Goal: Task Accomplishment & Management: Use online tool/utility

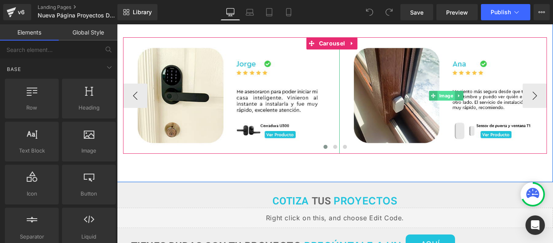
scroll to position [0, 739]
click at [445, 100] on span "Image" at bounding box center [445, 96] width 17 height 10
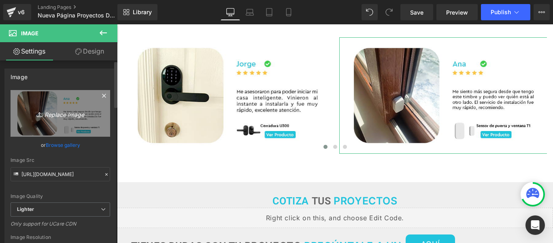
click at [52, 115] on icon "Replace Image" at bounding box center [60, 113] width 65 height 10
type input "C:\fakepath\Reviews copia.jpg"
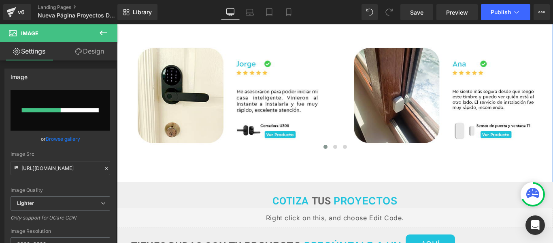
scroll to position [0, 0]
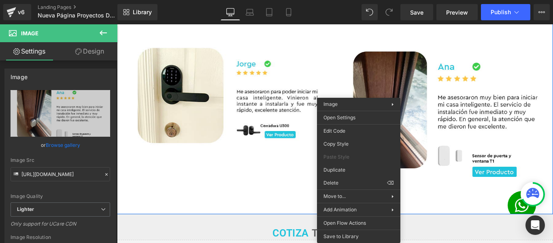
click at [264, 214] on div "Image Image Image Image Image Image ‹ › [GEOGRAPHIC_DATA]" at bounding box center [335, 111] width 436 height 205
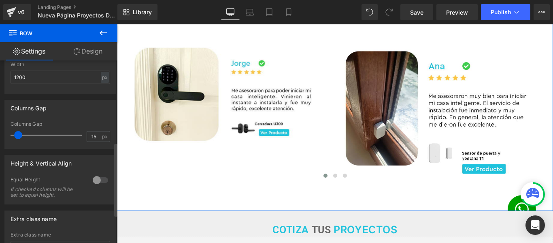
scroll to position [0, 369]
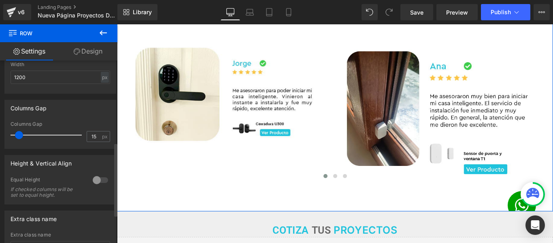
click at [18, 137] on span at bounding box center [19, 135] width 8 height 8
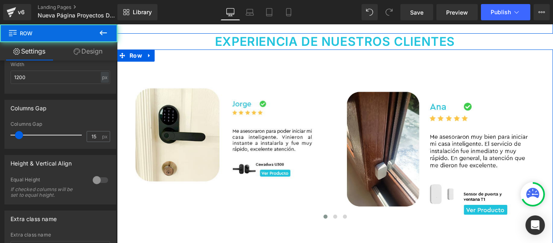
click at [514, 63] on div "Image Image Image Image Image Image ‹ › Carousel Row 70px" at bounding box center [335, 150] width 436 height 202
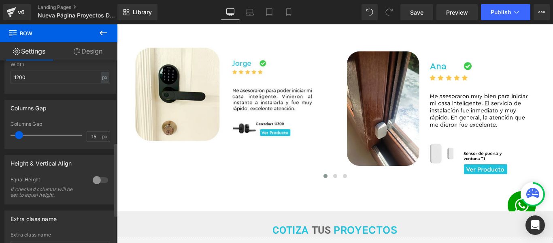
scroll to position [0, 0]
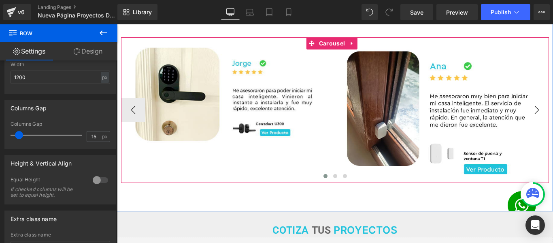
click at [532, 121] on button "›" at bounding box center [537, 110] width 24 height 24
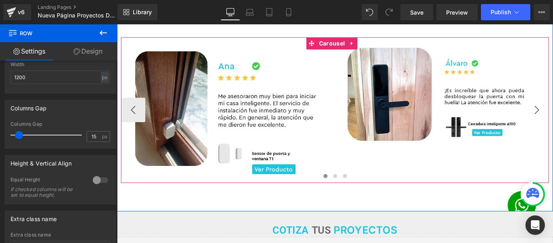
scroll to position [0, 369]
click at [532, 121] on button "›" at bounding box center [537, 110] width 24 height 24
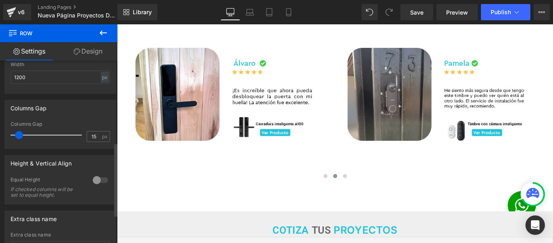
scroll to position [0, 0]
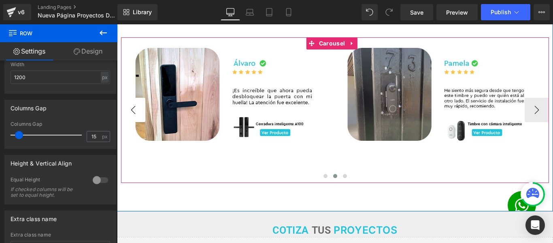
click at [138, 119] on button "‹" at bounding box center [133, 110] width 24 height 24
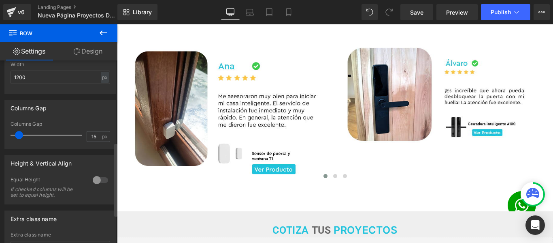
scroll to position [0, 369]
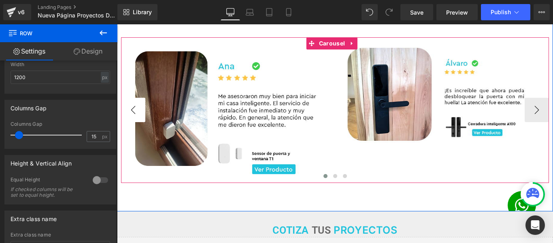
click at [138, 122] on button "‹" at bounding box center [133, 110] width 24 height 24
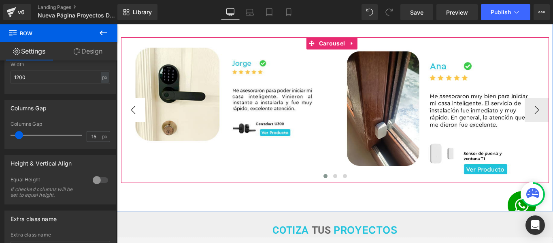
scroll to position [0, 0]
click at [131, 121] on button "‹" at bounding box center [133, 110] width 24 height 24
click at [529, 120] on button "›" at bounding box center [537, 110] width 24 height 24
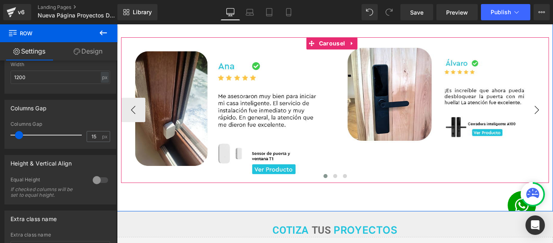
click at [529, 120] on button "›" at bounding box center [537, 110] width 24 height 24
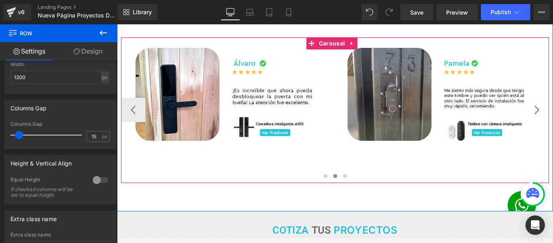
scroll to position [0, 369]
click at [529, 120] on button "›" at bounding box center [537, 110] width 24 height 24
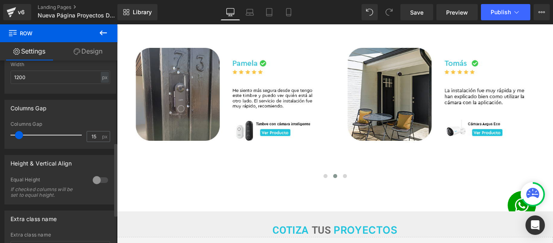
scroll to position [0, 739]
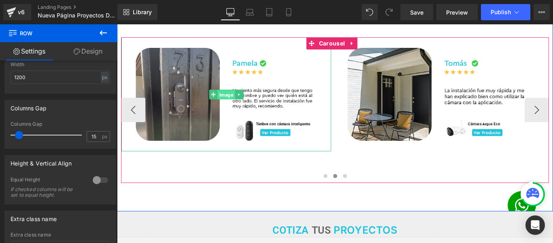
click at [225, 99] on span "Image" at bounding box center [226, 95] width 17 height 10
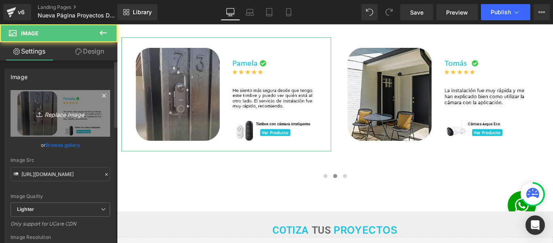
scroll to position [0, 0]
click at [67, 115] on icon "Replace Image" at bounding box center [60, 113] width 65 height 10
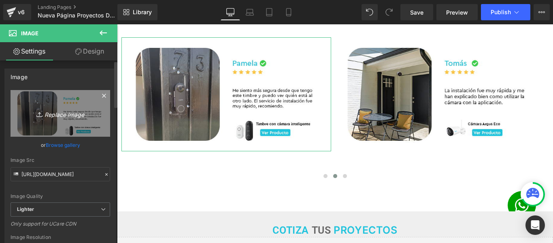
scroll to position [0, 369]
type input "C:\fakepath\Reviews copia2.jpg"
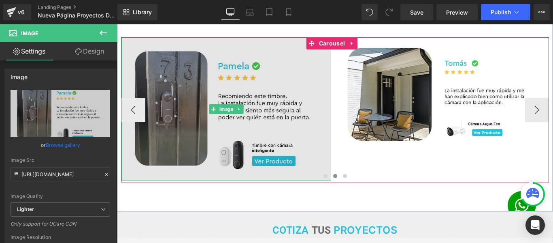
scroll to position [0, 739]
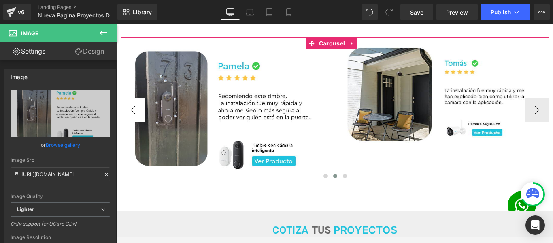
click at [136, 122] on button "‹" at bounding box center [133, 110] width 24 height 24
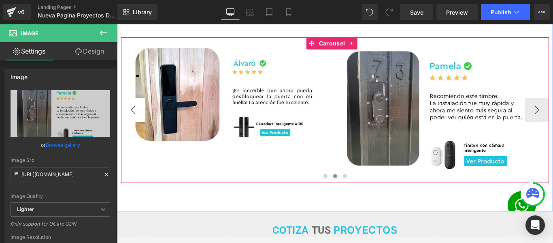
click at [136, 122] on button "‹" at bounding box center [133, 110] width 24 height 24
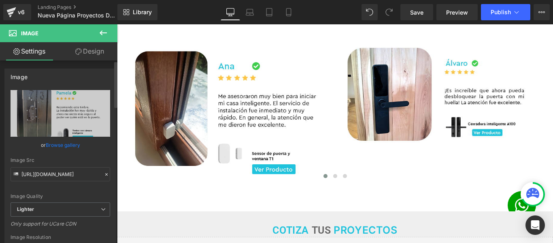
scroll to position [0, 369]
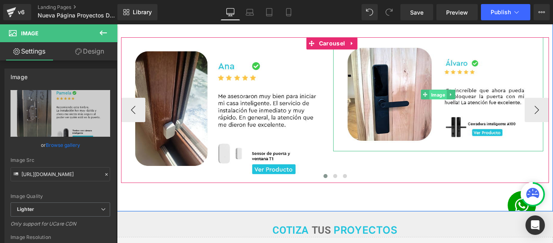
click at [437, 99] on span "Image" at bounding box center [438, 95] width 17 height 10
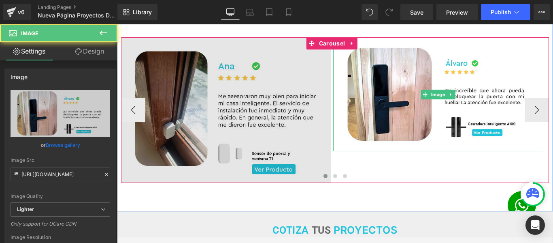
scroll to position [0, 739]
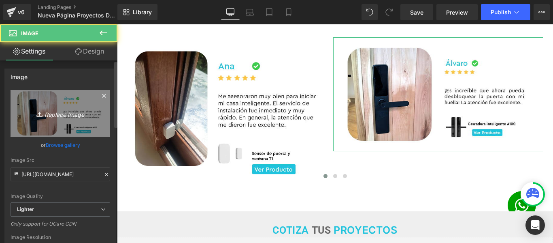
click at [49, 113] on icon "Replace Image" at bounding box center [60, 113] width 65 height 10
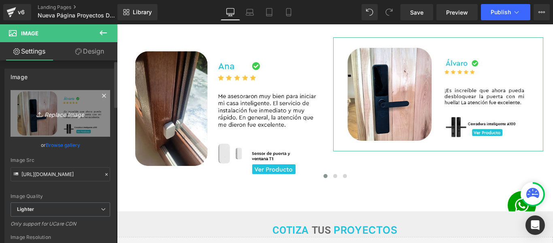
scroll to position [0, 369]
type input "C:\fakepath\Reviews copia3.jpg"
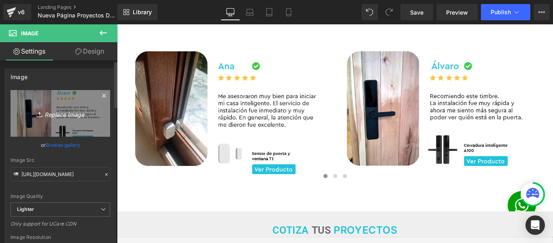
scroll to position [0, 0]
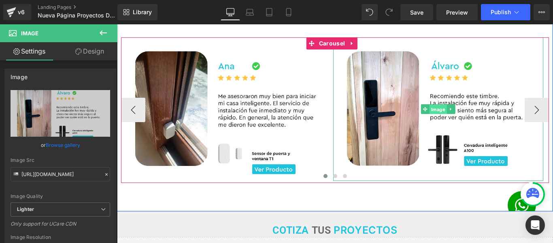
click at [440, 114] on span "Image" at bounding box center [438, 109] width 17 height 10
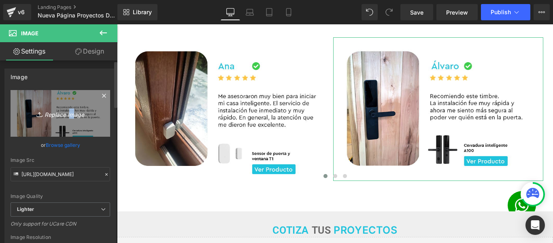
click at [68, 111] on icon "Replace Image" at bounding box center [60, 113] width 65 height 10
type input "C:\fakepath\Reviews copia3.jpg"
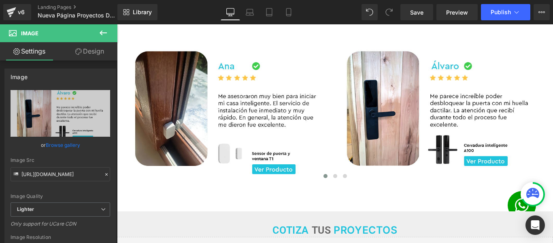
scroll to position [0, 0]
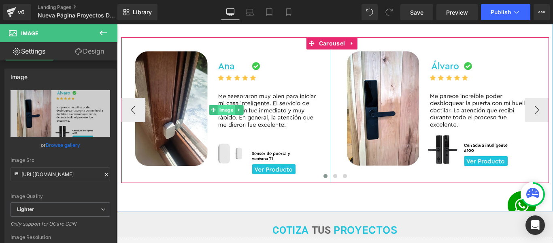
click at [220, 115] on span "Image" at bounding box center [226, 110] width 17 height 10
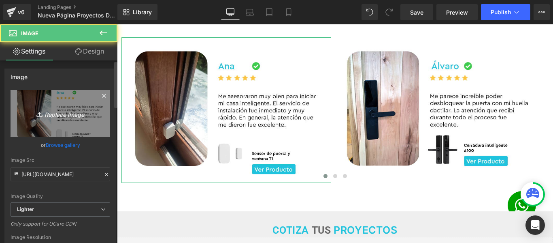
scroll to position [0, 369]
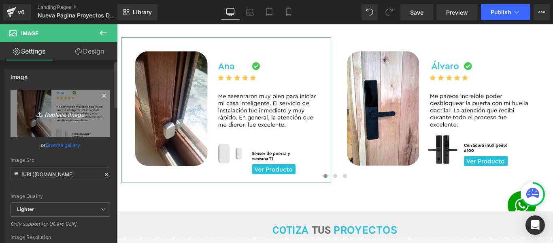
click at [53, 113] on icon "Replace Image" at bounding box center [60, 113] width 65 height 10
type input "C:\fakepath\Reviews copia.jpg"
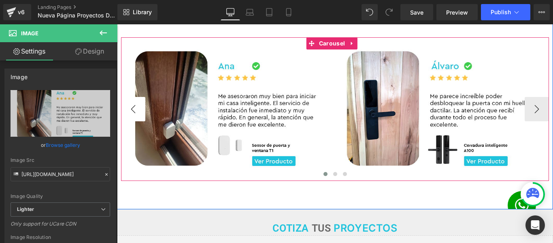
scroll to position [0, 0]
click at [136, 119] on button "‹" at bounding box center [133, 109] width 24 height 24
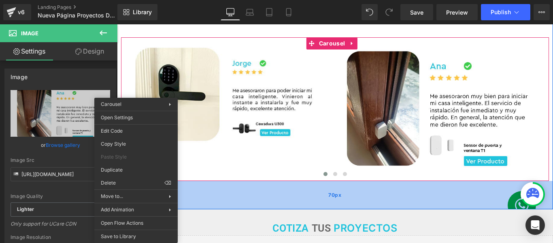
click at [246, 202] on div "70px" at bounding box center [335, 195] width 436 height 28
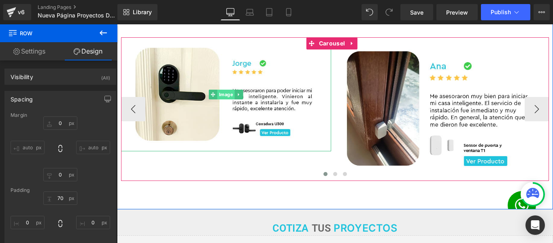
scroll to position [0, 739]
click at [222, 99] on span "Image" at bounding box center [226, 95] width 17 height 10
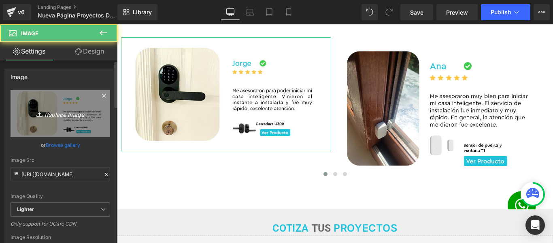
click at [58, 117] on icon "Replace Image" at bounding box center [60, 113] width 65 height 10
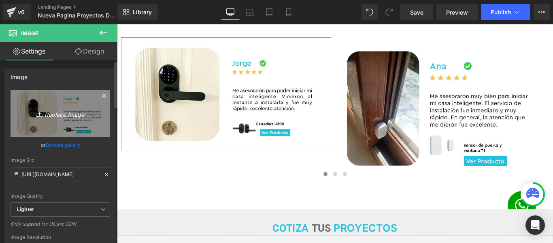
scroll to position [0, 0]
type input "C:\fakepath\Reviews copia4.jpg"
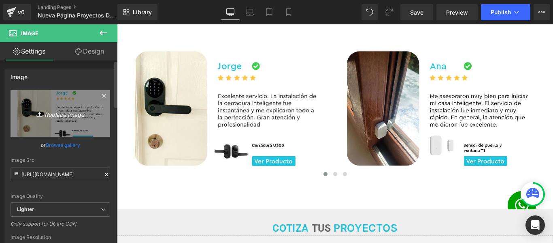
scroll to position [0, 369]
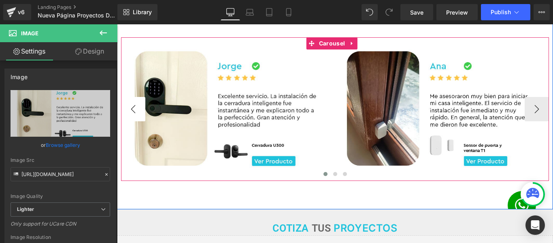
click at [143, 119] on button "‹" at bounding box center [133, 109] width 24 height 24
click at [140, 120] on button "‹" at bounding box center [133, 109] width 24 height 24
click at [132, 117] on button "‹" at bounding box center [133, 109] width 24 height 24
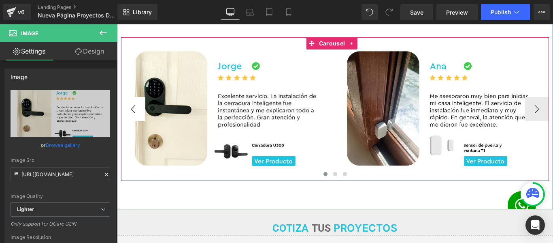
click at [133, 117] on button "‹" at bounding box center [133, 109] width 24 height 24
click at [534, 121] on button "›" at bounding box center [537, 109] width 24 height 24
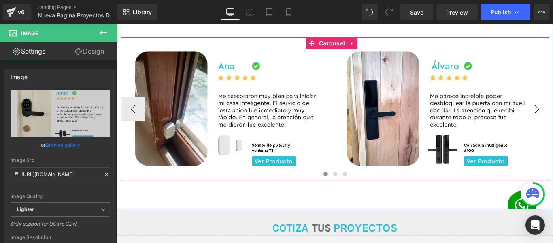
scroll to position [0, 369]
click at [534, 121] on button "›" at bounding box center [537, 109] width 24 height 24
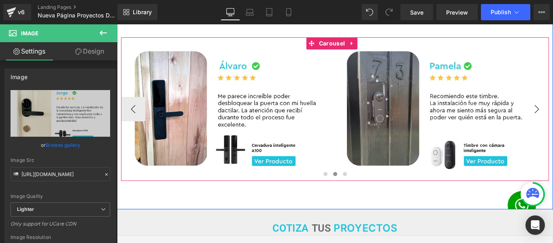
scroll to position [0, 739]
click at [534, 121] on button "›" at bounding box center [537, 109] width 24 height 24
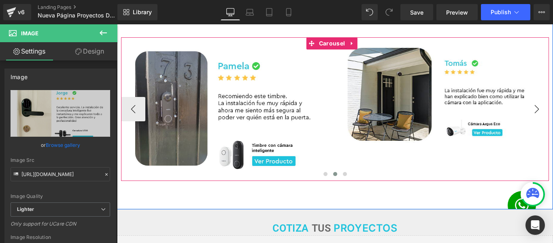
click at [534, 121] on button "›" at bounding box center [537, 109] width 24 height 24
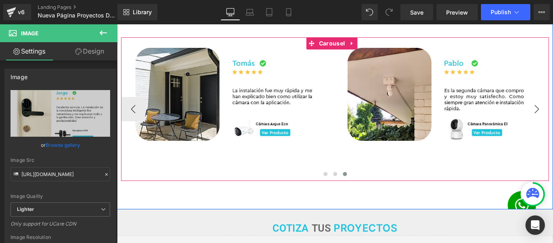
scroll to position [0, 0]
click at [533, 121] on button "›" at bounding box center [537, 109] width 24 height 24
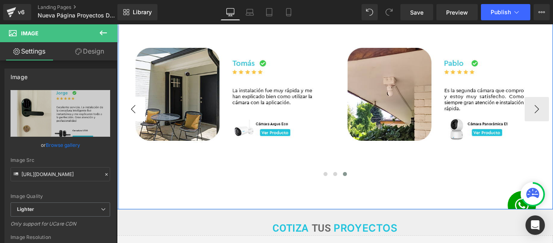
scroll to position [0, 739]
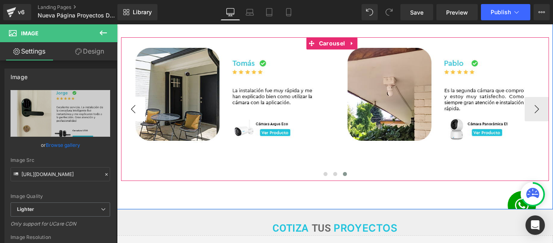
click at [133, 119] on button "‹" at bounding box center [133, 109] width 24 height 24
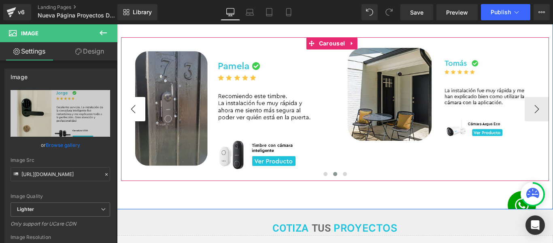
click at [133, 119] on button "‹" at bounding box center [133, 109] width 24 height 24
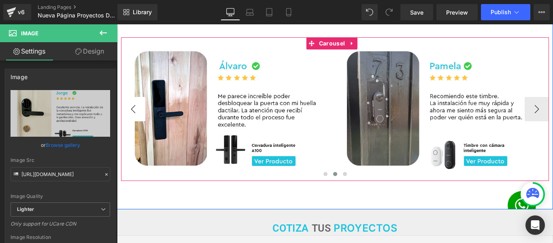
click at [133, 119] on button "‹" at bounding box center [133, 109] width 24 height 24
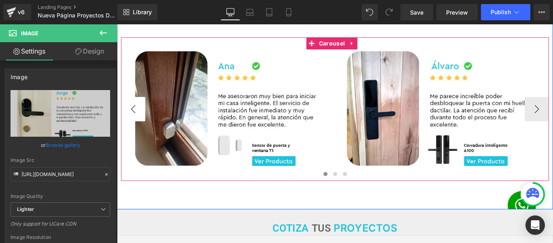
click at [133, 119] on button "‹" at bounding box center [133, 109] width 24 height 24
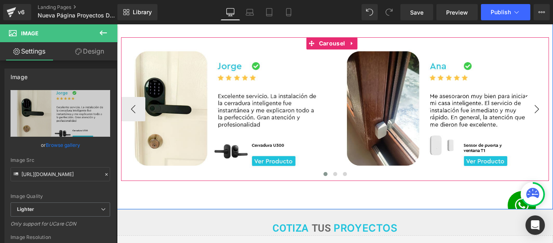
click at [531, 117] on button "›" at bounding box center [537, 109] width 24 height 24
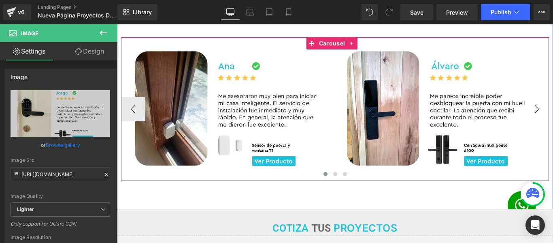
scroll to position [0, 369]
click at [531, 117] on button "›" at bounding box center [537, 109] width 24 height 24
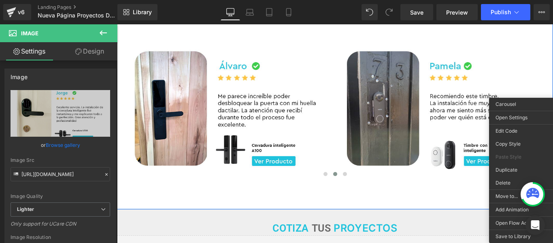
click at [522, 40] on div "Image Image Image Image Image Image ‹ › Carousel Row 70px" at bounding box center [335, 109] width 436 height 200
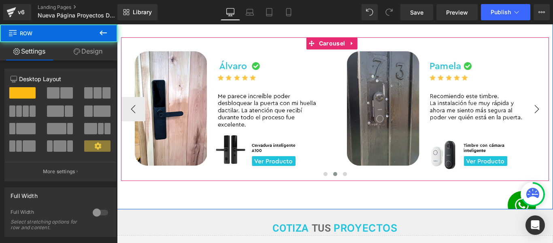
scroll to position [0, 739]
click at [528, 116] on button "›" at bounding box center [537, 109] width 24 height 24
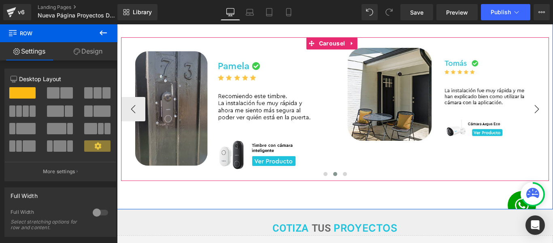
click at [528, 116] on button "›" at bounding box center [537, 109] width 24 height 24
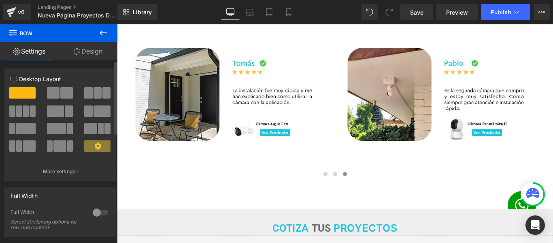
scroll to position [0, 369]
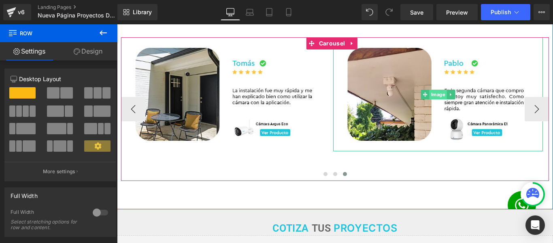
click at [437, 99] on span "Image" at bounding box center [437, 95] width 17 height 10
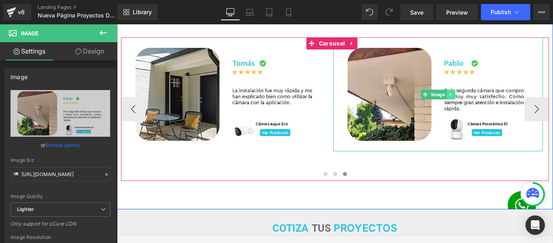
scroll to position [0, 0]
click at [436, 99] on span "Image" at bounding box center [437, 95] width 17 height 10
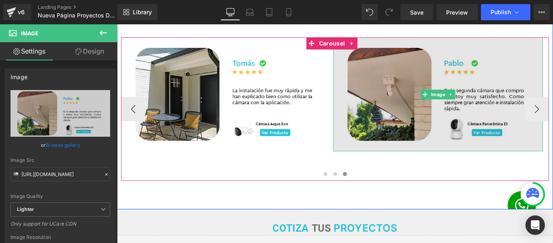
scroll to position [0, 369]
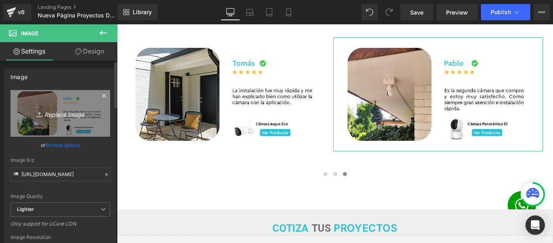
click at [63, 118] on icon "Replace Image" at bounding box center [60, 113] width 65 height 10
type input "C:\fakepath\Reviews copia6.jpg"
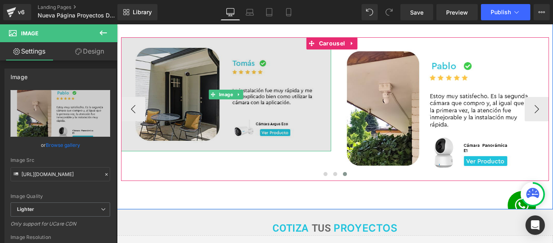
scroll to position [0, 369]
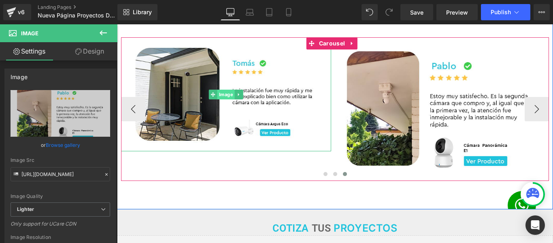
click at [226, 99] on span "Image" at bounding box center [226, 95] width 17 height 10
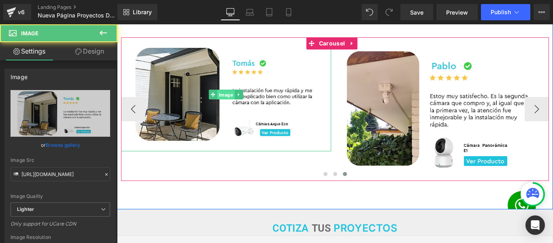
click at [226, 99] on span "Image" at bounding box center [226, 95] width 17 height 10
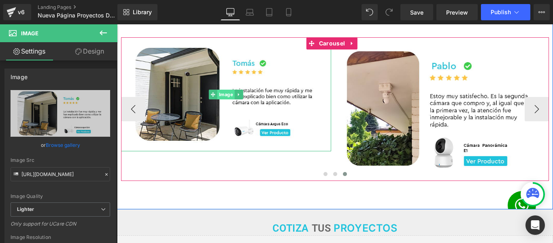
scroll to position [0, 0]
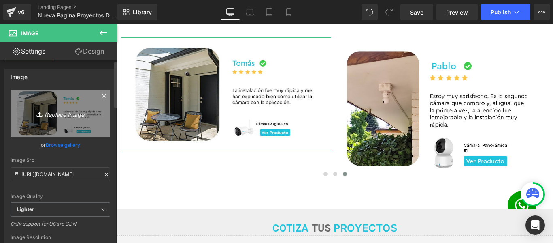
click at [66, 113] on icon "Replace Image" at bounding box center [60, 113] width 65 height 10
type input "C:\fakepath\Reviews copia5.jpg"
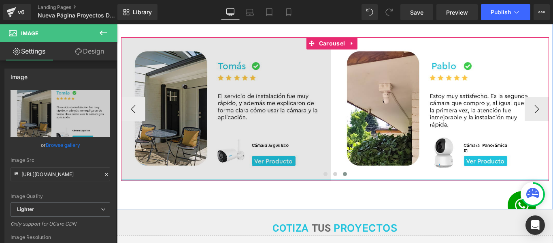
scroll to position [0, 0]
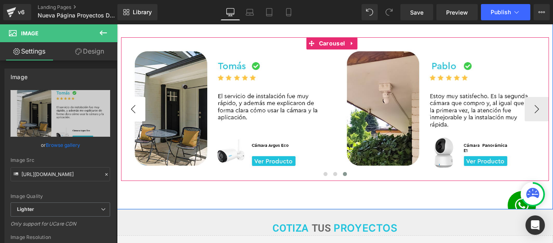
click at [136, 120] on button "‹" at bounding box center [133, 109] width 24 height 24
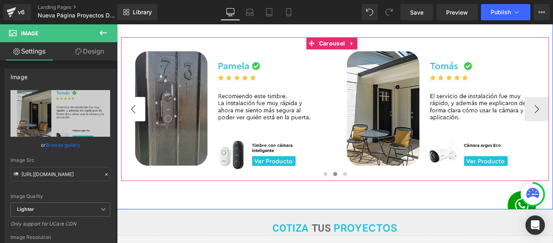
scroll to position [0, 369]
click at [136, 120] on button "‹" at bounding box center [133, 109] width 24 height 24
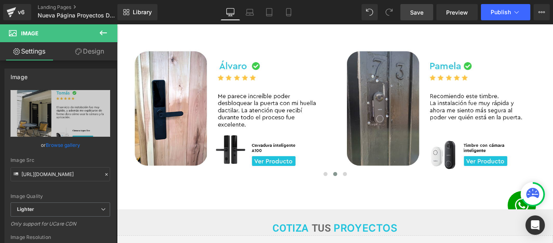
click at [419, 11] on span "Save" at bounding box center [416, 12] width 13 height 9
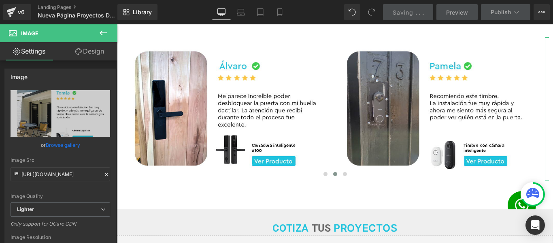
scroll to position [0, 0]
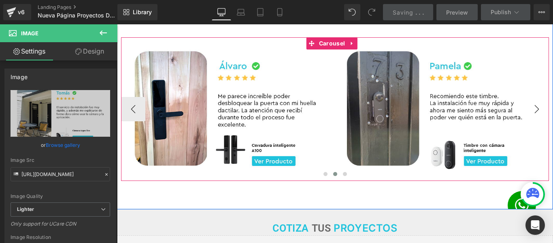
click at [531, 117] on button "›" at bounding box center [537, 109] width 24 height 24
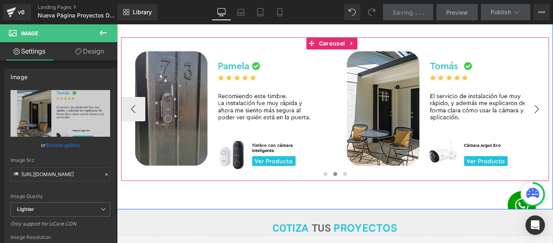
click at [531, 117] on button "›" at bounding box center [537, 109] width 24 height 24
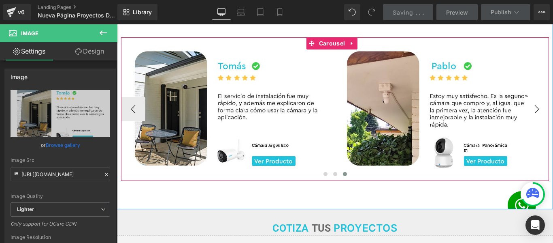
click at [531, 117] on button "›" at bounding box center [537, 109] width 24 height 24
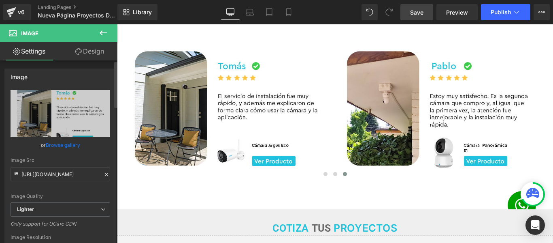
scroll to position [0, 0]
click at [452, 13] on span "Preview" at bounding box center [457, 12] width 22 height 9
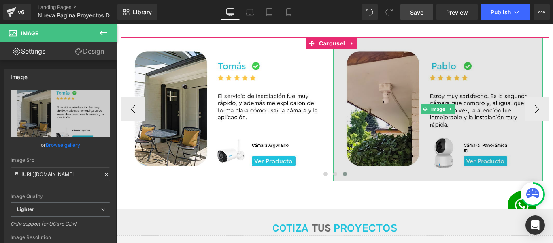
scroll to position [973, 0]
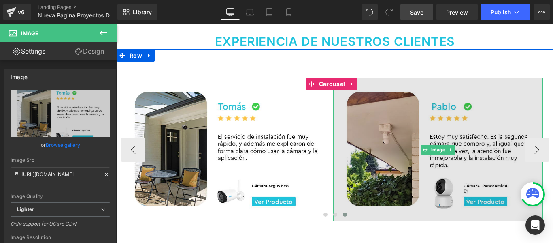
click at [413, 98] on img at bounding box center [438, 149] width 210 height 143
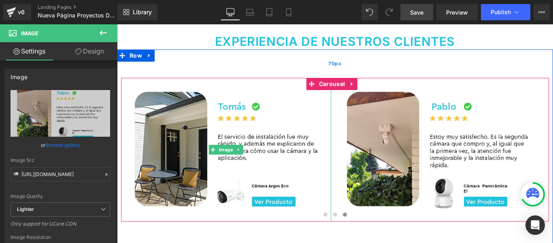
scroll to position [0, 739]
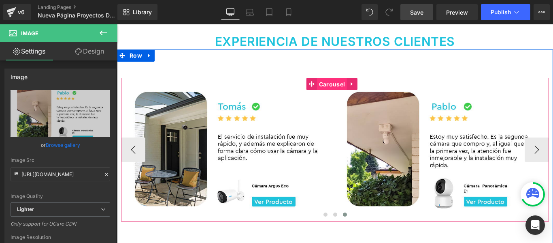
click at [328, 90] on span "Carousel" at bounding box center [332, 84] width 30 height 12
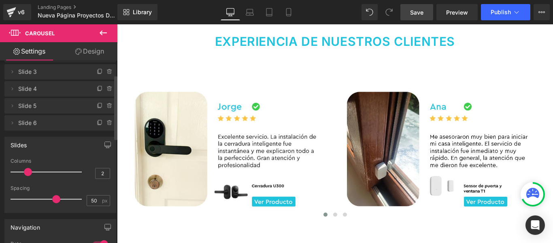
drag, startPoint x: 78, startPoint y: 199, endPoint x: 53, endPoint y: 200, distance: 24.3
click at [53, 200] on span at bounding box center [56, 199] width 8 height 8
drag, startPoint x: 53, startPoint y: 200, endPoint x: 22, endPoint y: 198, distance: 31.3
click at [22, 198] on span at bounding box center [24, 199] width 8 height 8
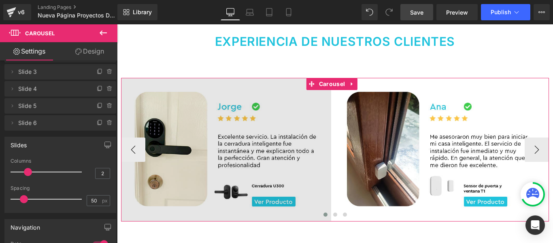
scroll to position [0, 0]
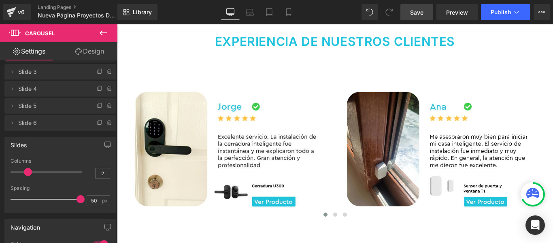
drag, startPoint x: 142, startPoint y: 221, endPoint x: 120, endPoint y: 199, distance: 30.9
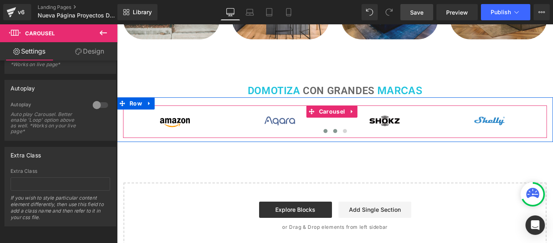
click at [333, 133] on span at bounding box center [335, 131] width 4 height 4
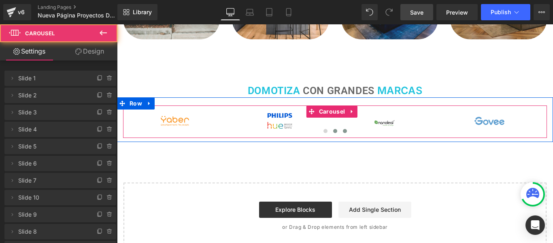
click at [344, 133] on span at bounding box center [345, 131] width 4 height 4
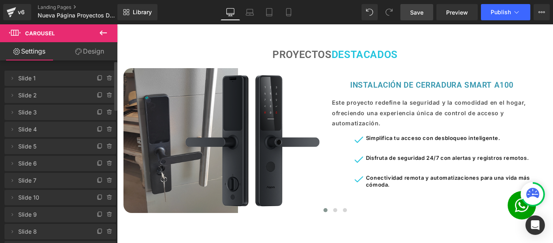
scroll to position [0, 739]
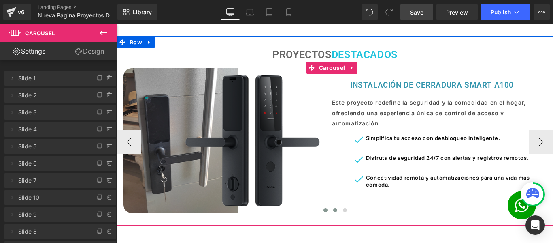
click at [333, 214] on button at bounding box center [336, 210] width 10 height 8
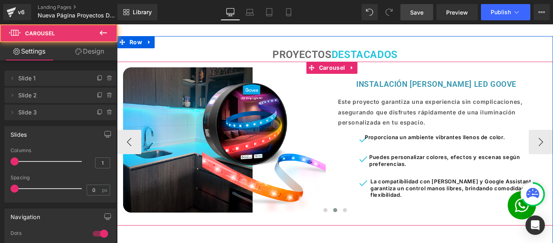
scroll to position [0, 0]
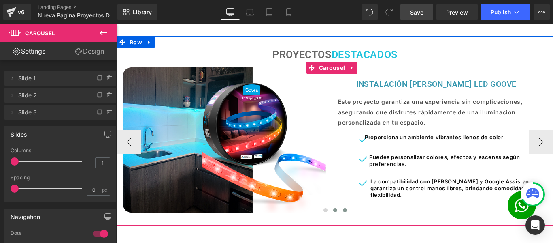
click at [343, 212] on span at bounding box center [345, 210] width 4 height 4
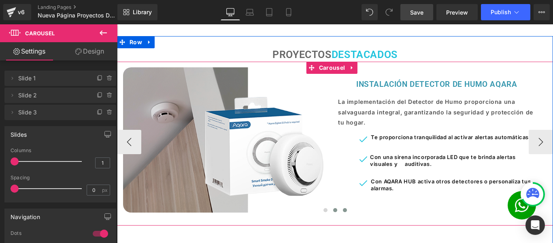
scroll to position [0, 369]
click at [333, 212] on span at bounding box center [335, 210] width 4 height 4
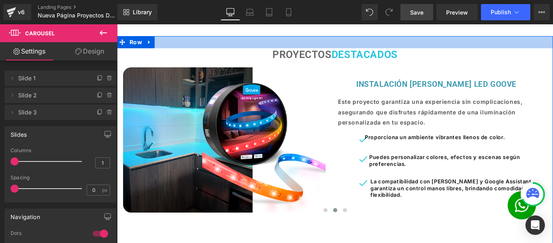
scroll to position [0, 739]
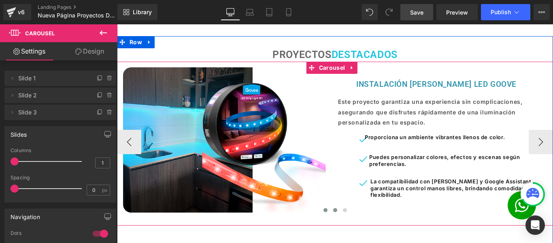
click at [324, 214] on button at bounding box center [326, 210] width 10 height 8
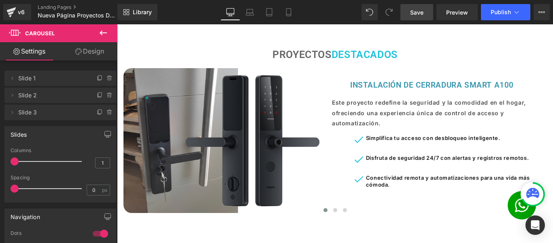
scroll to position [0, 0]
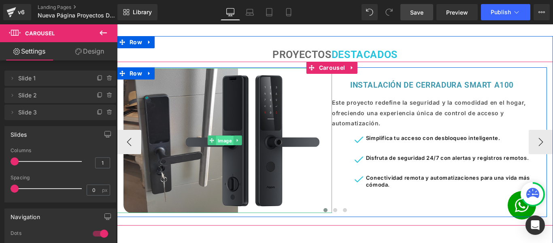
click at [219, 145] on span "Image" at bounding box center [224, 141] width 17 height 10
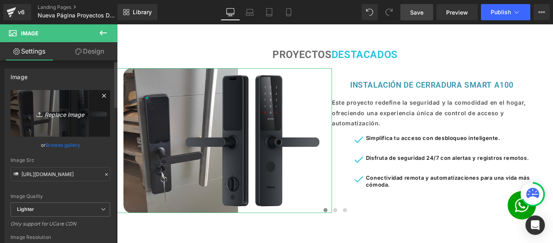
click at [62, 113] on icon "Replace Image" at bounding box center [60, 113] width 65 height 10
type input "C:\fakepath\Proyectos destacados_1.jpg"
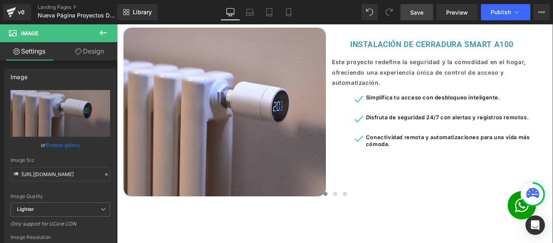
scroll to position [739, 0]
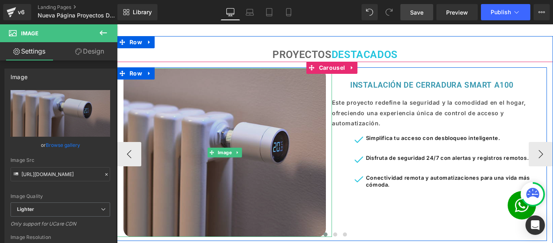
click at [182, 128] on img at bounding box center [225, 152] width 203 height 169
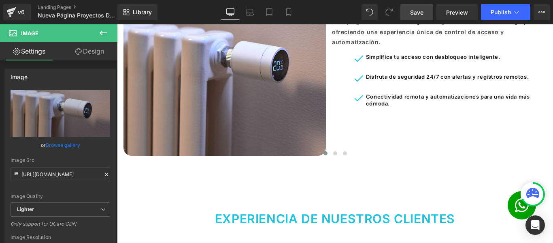
scroll to position [0, 0]
click at [101, 32] on icon at bounding box center [103, 32] width 7 height 5
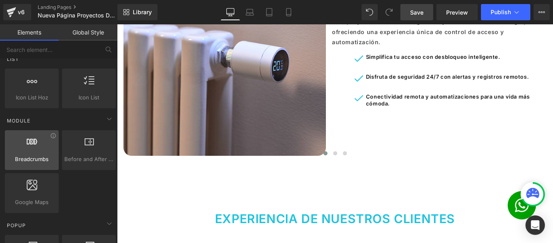
scroll to position [365, 0]
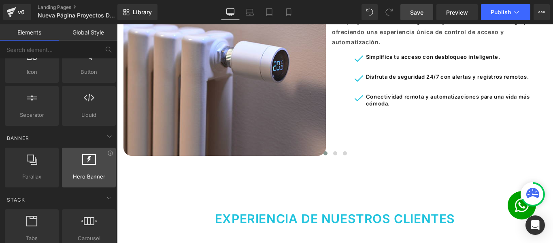
click at [82, 161] on icon at bounding box center [89, 159] width 14 height 11
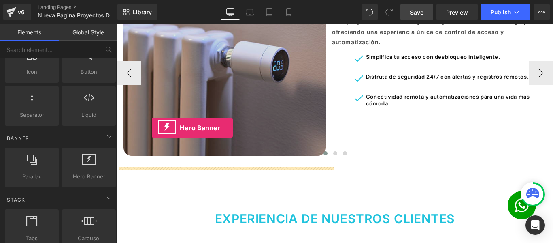
drag, startPoint x: 196, startPoint y: 185, endPoint x: 152, endPoint y: 128, distance: 72.4
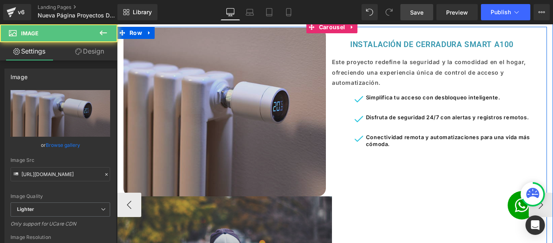
click at [224, 95] on img at bounding box center [225, 112] width 203 height 169
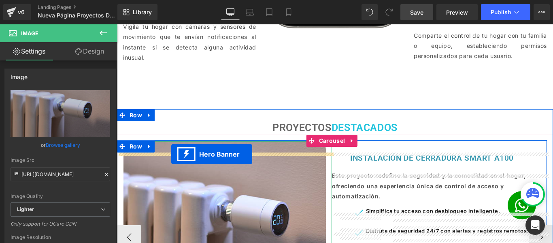
drag, startPoint x: 200, startPoint y: 213, endPoint x: 171, endPoint y: 154, distance: 66.1
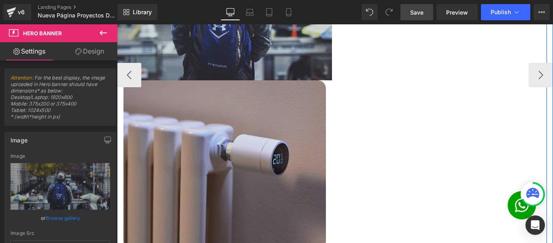
click at [236, 154] on img at bounding box center [225, 164] width 203 height 169
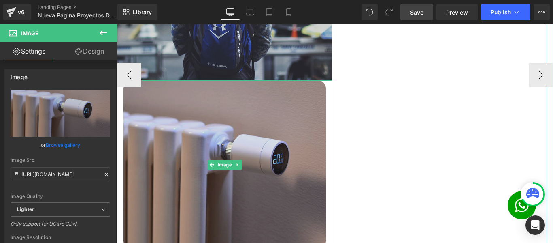
click at [245, 138] on img at bounding box center [225, 164] width 203 height 169
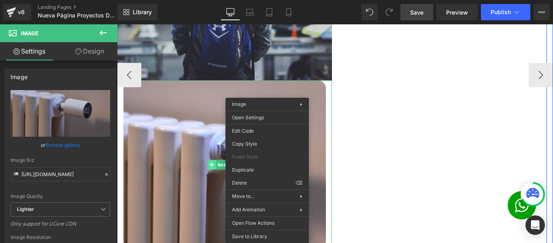
click at [212, 177] on div "Image" at bounding box center [224, 164] width 215 height 169
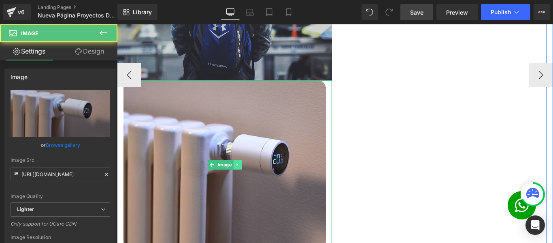
click at [237, 166] on icon at bounding box center [237, 164] width 1 height 3
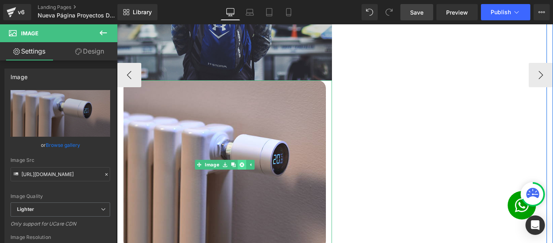
click at [241, 166] on icon at bounding box center [241, 164] width 4 height 4
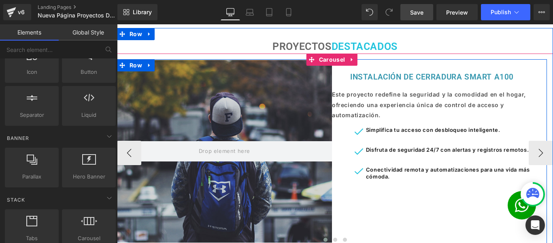
click at [117, 24] on div "200px" at bounding box center [117, 24] width 0 height 0
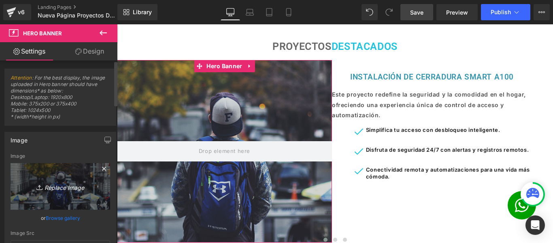
click at [63, 187] on icon "Replace Image" at bounding box center [60, 186] width 65 height 10
type input "C:\fakepath\Proyectos destacados_1.jpg"
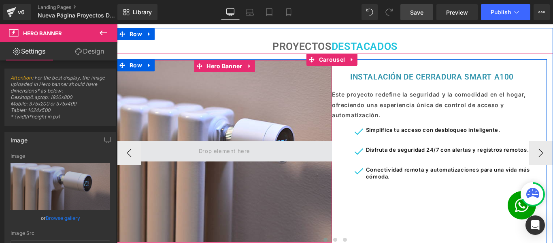
click at [229, 158] on span at bounding box center [224, 150] width 57 height 13
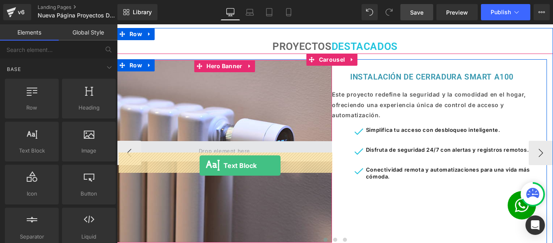
drag, startPoint x: 155, startPoint y: 170, endPoint x: 199, endPoint y: 165, distance: 44.4
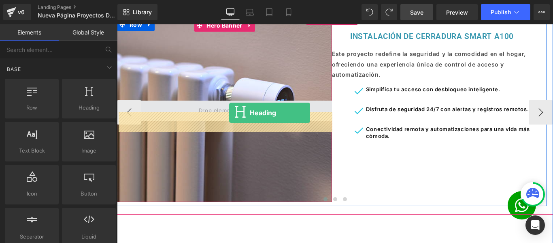
drag, startPoint x: 223, startPoint y: 124, endPoint x: 229, endPoint y: 113, distance: 13.1
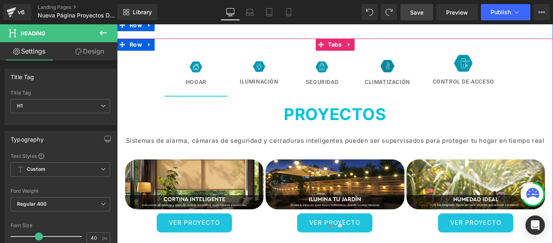
click at [384, 72] on div "Image" at bounding box center [387, 66] width 45 height 14
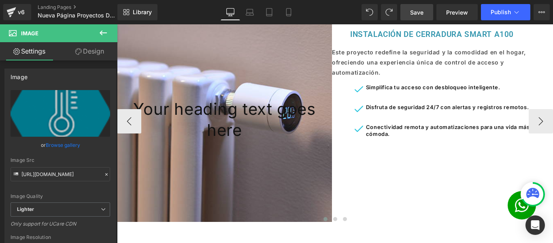
click at [269, 122] on h1 "Your heading text goes here" at bounding box center [224, 119] width 215 height 42
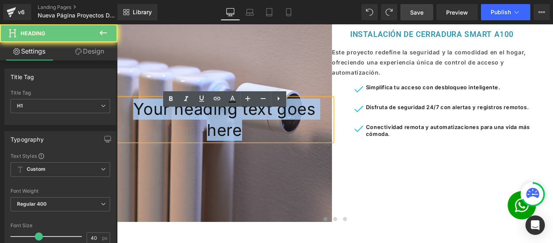
drag, startPoint x: 243, startPoint y: 145, endPoint x: 200, endPoint y: 113, distance: 54.4
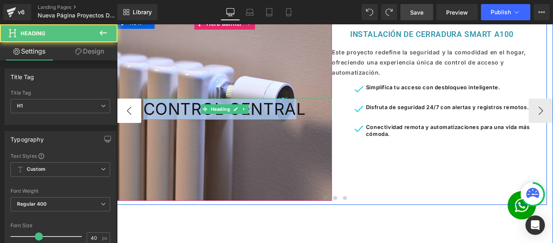
drag, startPoint x: 301, startPoint y: 121, endPoint x: 130, endPoint y: 123, distance: 170.1
click at [130, 123] on div "CONTROL CENTRAL Heading Hero Banner 200px 200px INSTALACIÓN DE CERRADURA SMART …" at bounding box center [335, 111] width 436 height 188
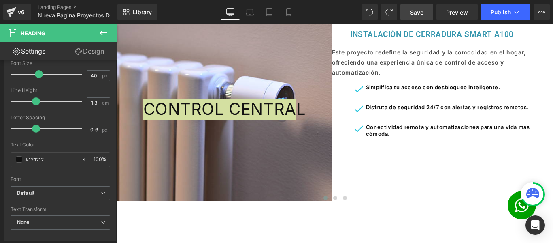
click at [95, 52] on link "Design" at bounding box center [89, 51] width 59 height 18
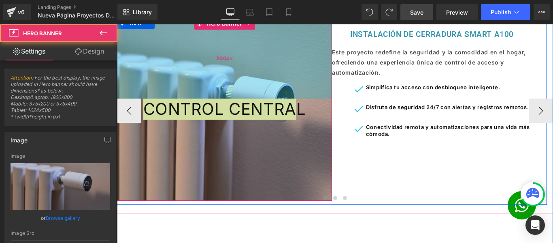
click at [272, 83] on div "200px" at bounding box center [224, 57] width 215 height 81
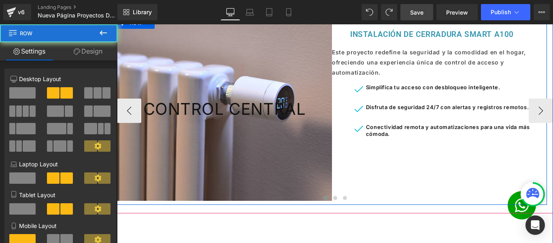
click at [354, 171] on div "CONTROL CENTRAL Heading Hero Banner 200px 200px INSTALACIÓN DE CERRADURA SMART …" at bounding box center [332, 111] width 430 height 188
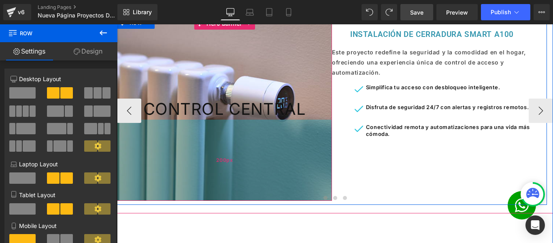
click at [303, 171] on div "200px" at bounding box center [224, 159] width 215 height 81
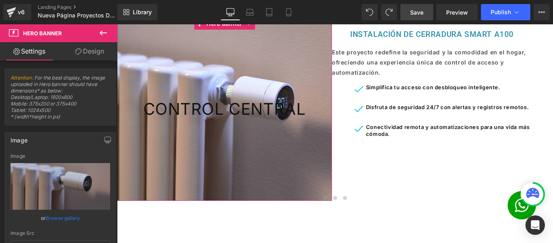
click at [85, 51] on link "Design" at bounding box center [89, 51] width 59 height 18
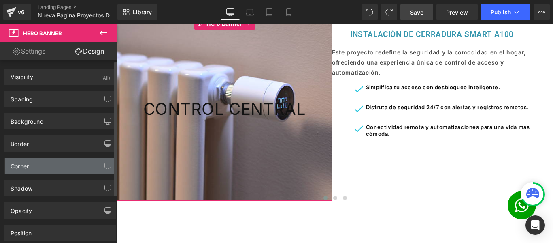
click at [62, 162] on div "Corner" at bounding box center [60, 165] width 111 height 15
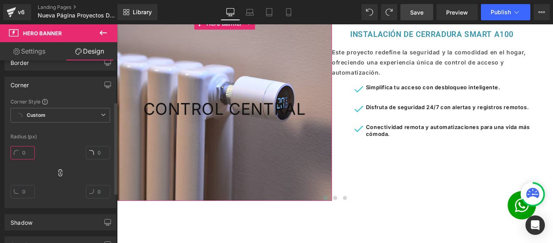
scroll to position [0, 369]
drag, startPoint x: 29, startPoint y: 152, endPoint x: 31, endPoint y: 144, distance: 8.4
click at [31, 144] on div at bounding box center [23, 156] width 24 height 26
drag, startPoint x: 29, startPoint y: 151, endPoint x: 33, endPoint y: 134, distance: 17.1
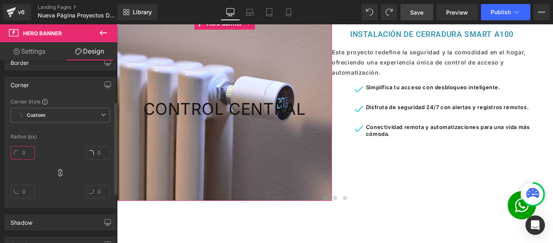
click at [33, 134] on div "Corner Style Custom Custom Setup Global Style Custom Setup Global Style Radius …" at bounding box center [60, 152] width 111 height 109
click at [56, 172] on icon at bounding box center [60, 172] width 8 height 8
drag, startPoint x: 90, startPoint y: 148, endPoint x: 96, endPoint y: 133, distance: 16.5
click at [96, 133] on div "Corner Style Custom Custom Setup Global Style Custom Setup Global Style Radius …" at bounding box center [60, 152] width 111 height 109
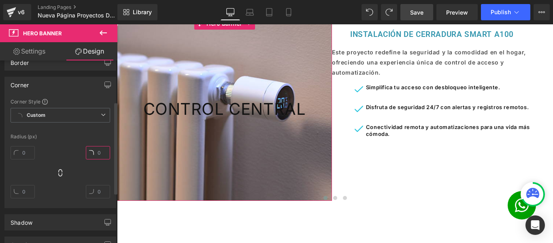
click at [100, 151] on input "text" at bounding box center [98, 152] width 24 height 13
type input "20"
click at [100, 195] on input "text" at bounding box center [98, 191] width 24 height 13
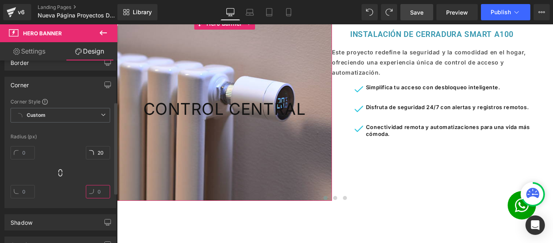
click at [100, 195] on input "text" at bounding box center [98, 191] width 24 height 13
click at [102, 192] on input "20" at bounding box center [98, 191] width 24 height 13
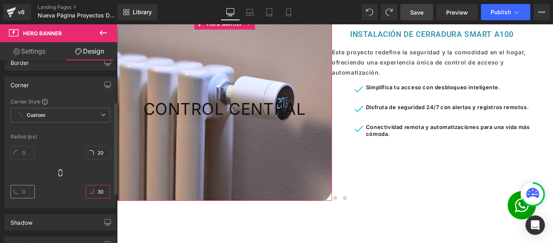
type input "30"
click at [26, 189] on input "text" at bounding box center [23, 191] width 24 height 13
type input "30"
click at [52, 149] on div "20 30 30" at bounding box center [61, 175] width 100 height 65
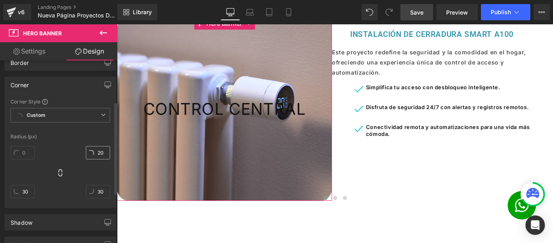
scroll to position [0, 0]
click at [98, 154] on input "20" at bounding box center [98, 152] width 24 height 13
type input "30"
click at [101, 131] on div at bounding box center [61, 128] width 100 height 5
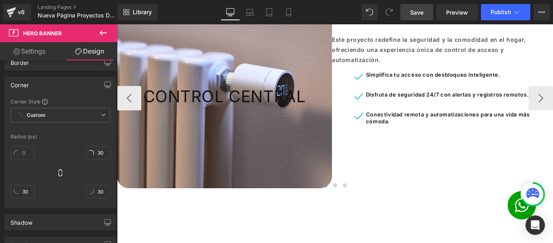
scroll to position [787, 0]
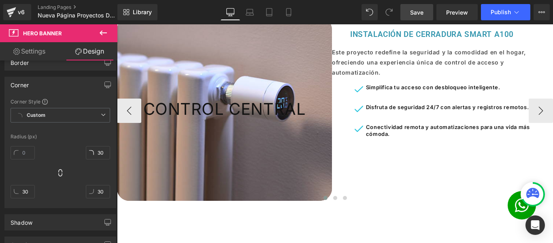
click at [221, 70] on div "CONTROL CENTRAL Heading Hero Banner 200px 200px" at bounding box center [224, 108] width 215 height 183
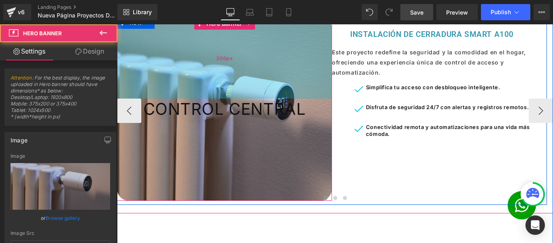
click at [214, 70] on div "200px" at bounding box center [224, 57] width 215 height 81
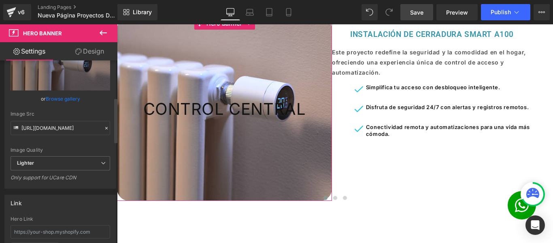
scroll to position [162, 0]
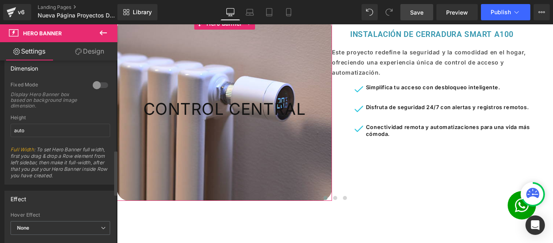
click at [93, 85] on div at bounding box center [100, 85] width 19 height 13
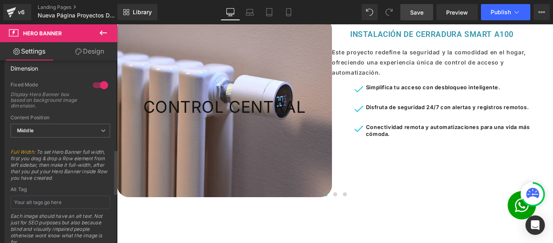
click at [93, 85] on div at bounding box center [100, 85] width 19 height 13
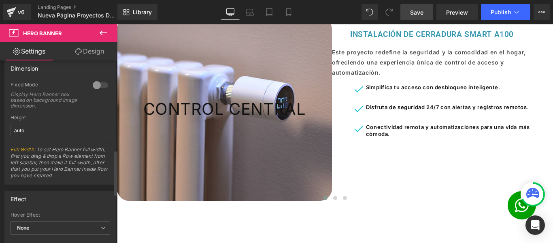
click at [93, 85] on div at bounding box center [100, 85] width 19 height 13
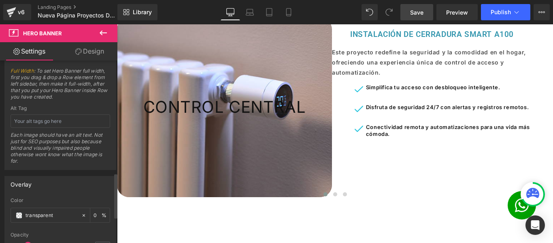
scroll to position [565, 0]
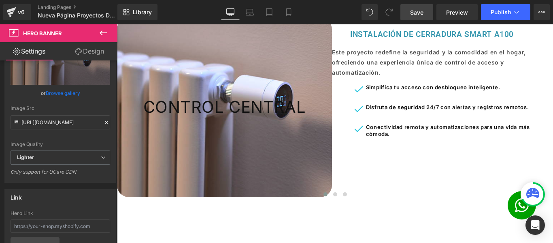
click at [96, 52] on link "Design" at bounding box center [89, 51] width 59 height 18
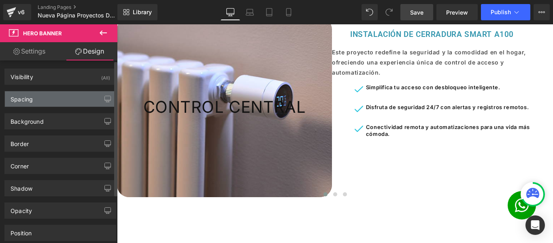
click at [69, 97] on div "Spacing" at bounding box center [60, 98] width 111 height 15
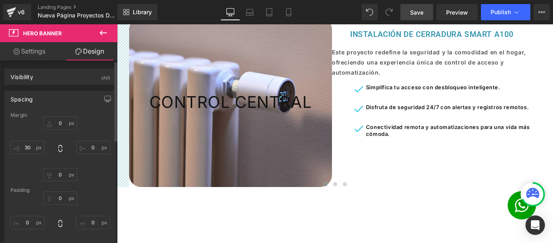
click at [47, 134] on div "0 0 0 0" at bounding box center [61, 148] width 100 height 65
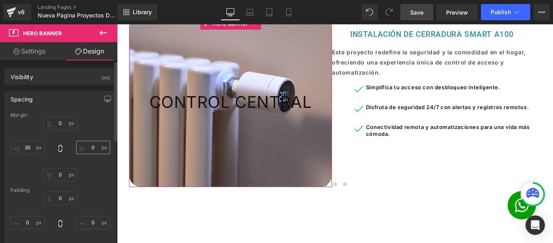
scroll to position [0, 369]
click at [91, 145] on input "0" at bounding box center [93, 147] width 34 height 13
type input "30"
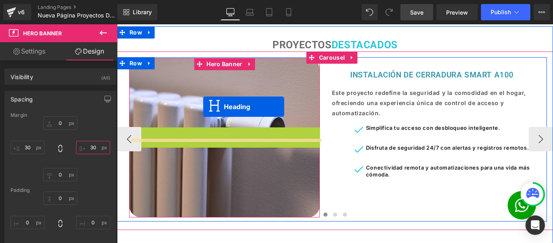
drag, startPoint x: 207, startPoint y: 149, endPoint x: 203, endPoint y: 107, distance: 42.3
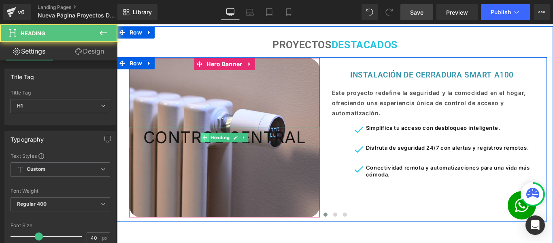
scroll to position [0, 739]
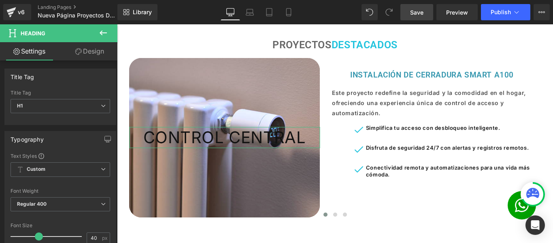
click at [90, 51] on link "Design" at bounding box center [89, 51] width 59 height 18
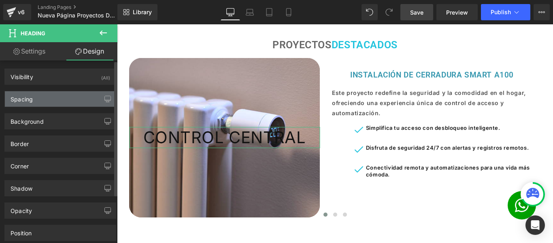
scroll to position [0, 0]
click at [77, 96] on div "Spacing" at bounding box center [60, 98] width 111 height 15
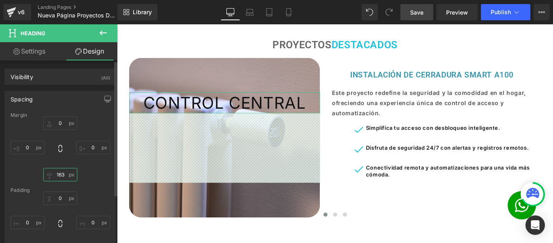
scroll to position [0, 739]
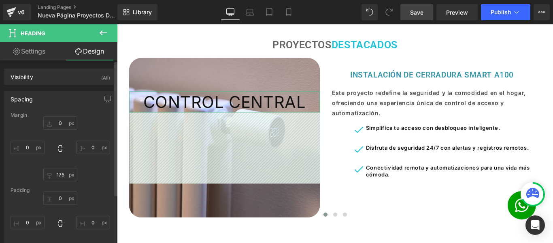
click at [74, 105] on div "Spacing" at bounding box center [60, 98] width 111 height 15
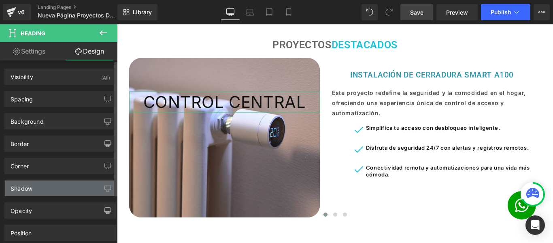
scroll to position [0, 0]
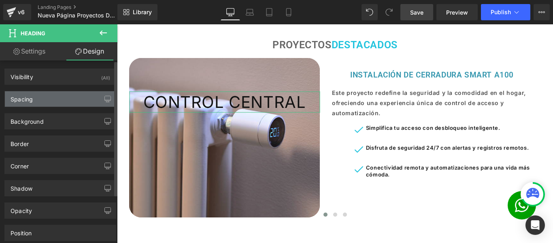
click at [74, 97] on div "Spacing" at bounding box center [60, 98] width 111 height 15
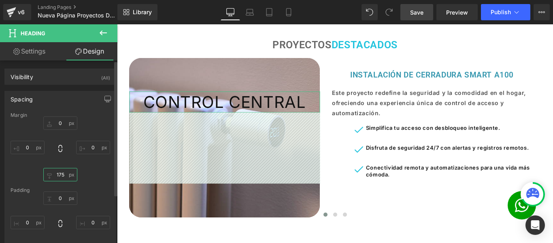
click at [62, 176] on input "0" at bounding box center [60, 174] width 34 height 13
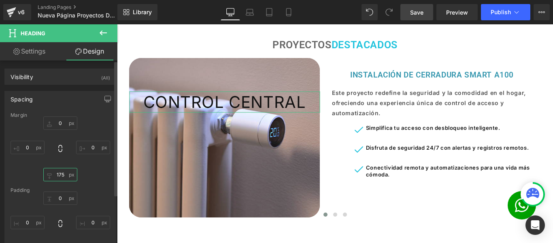
scroll to position [0, 369]
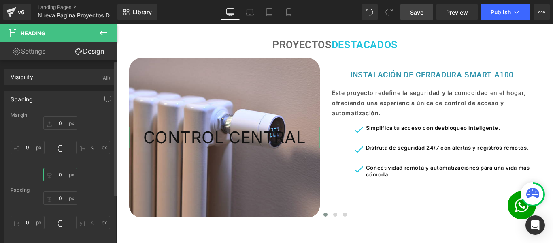
type input "0"
